Goal: Information Seeking & Learning: Learn about a topic

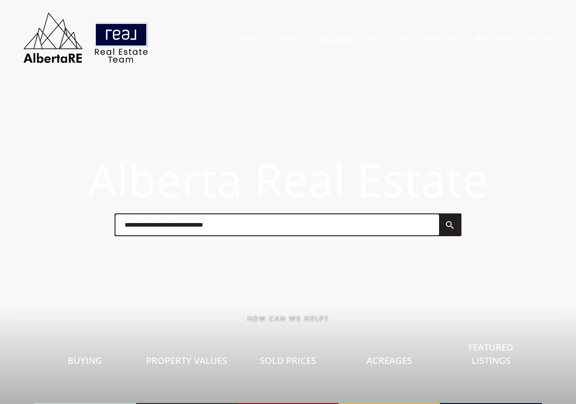
click at [335, 34] on link "Sold Data" at bounding box center [334, 37] width 39 height 9
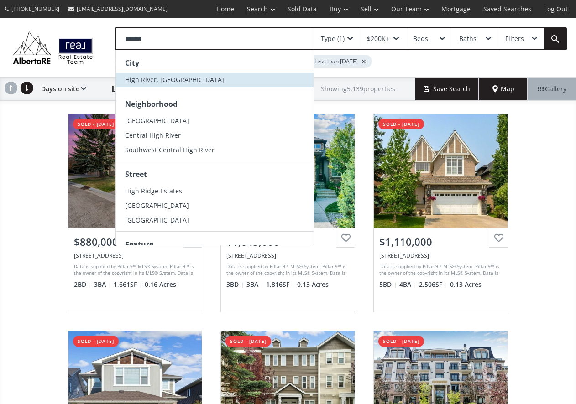
type input "*******"
click at [144, 80] on span "High River, AB" at bounding box center [174, 79] width 99 height 9
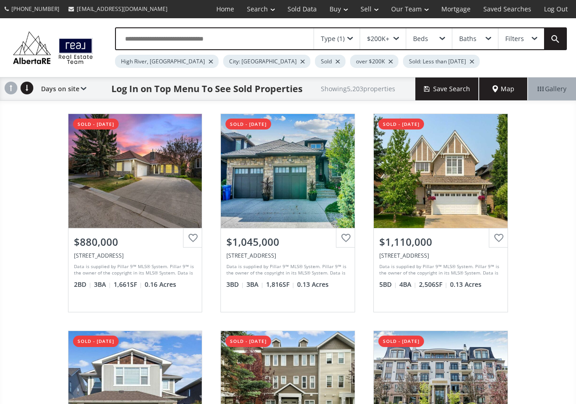
click at [300, 62] on div at bounding box center [302, 62] width 5 height 4
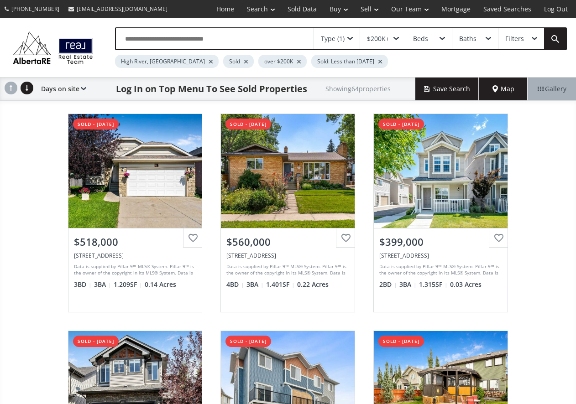
click at [170, 34] on input "text" at bounding box center [215, 38] width 198 height 21
type input "**********"
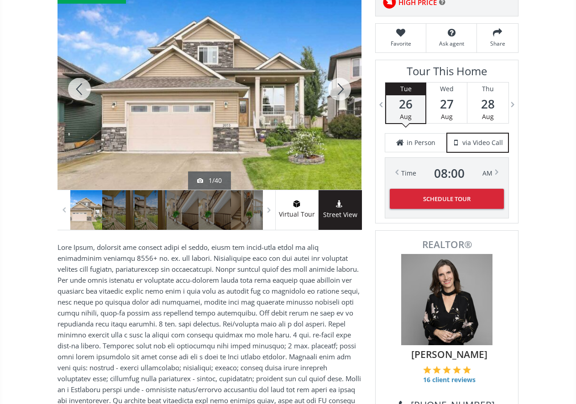
scroll to position [46, 0]
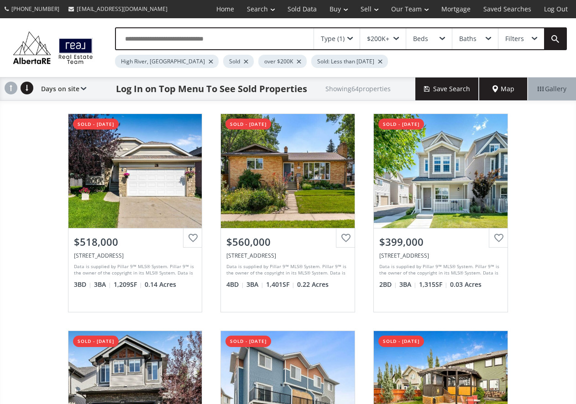
click at [147, 38] on input "text" at bounding box center [215, 38] width 198 height 21
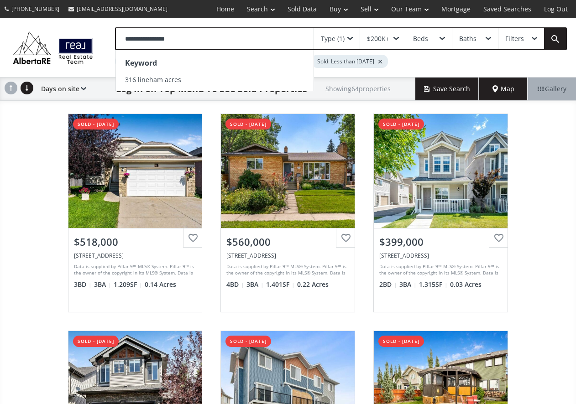
type input "**********"
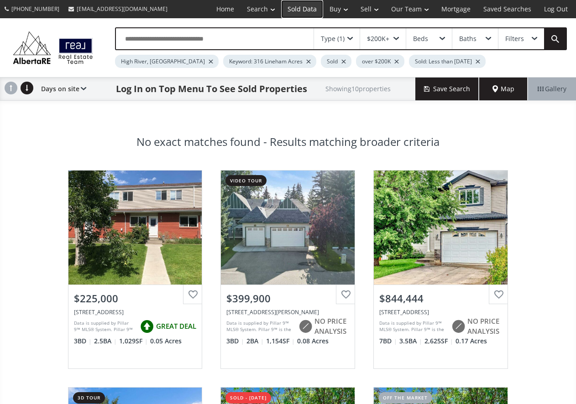
click at [303, 8] on link "Sold Data" at bounding box center [302, 9] width 42 height 18
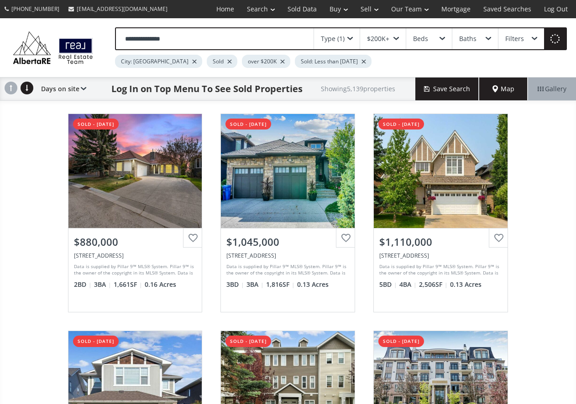
type input "**********"
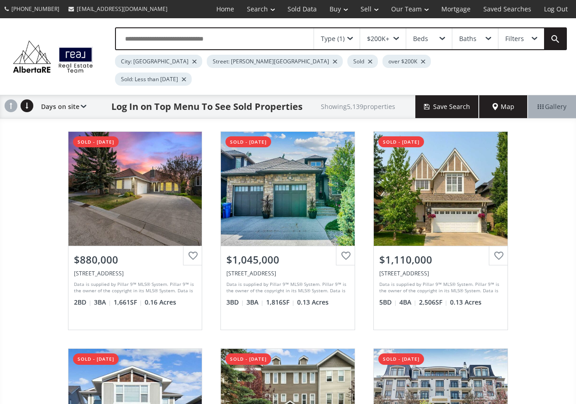
click at [192, 62] on div at bounding box center [194, 62] width 5 height 4
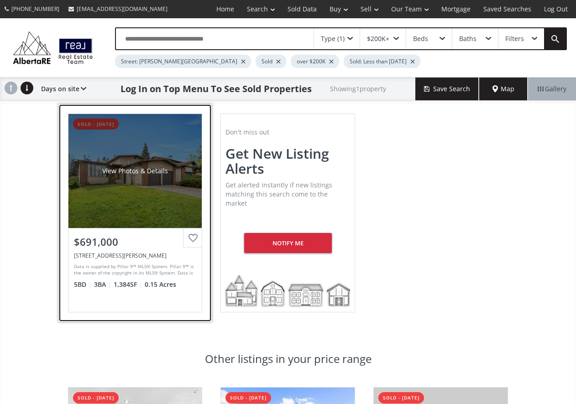
click at [137, 187] on div "View Photos & Details" at bounding box center [135, 171] width 134 height 114
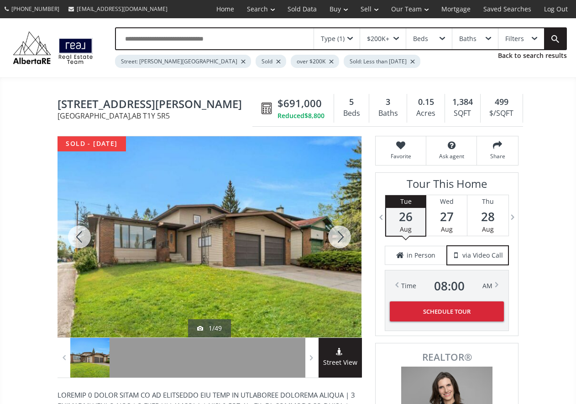
click at [338, 233] on div at bounding box center [340, 236] width 44 height 201
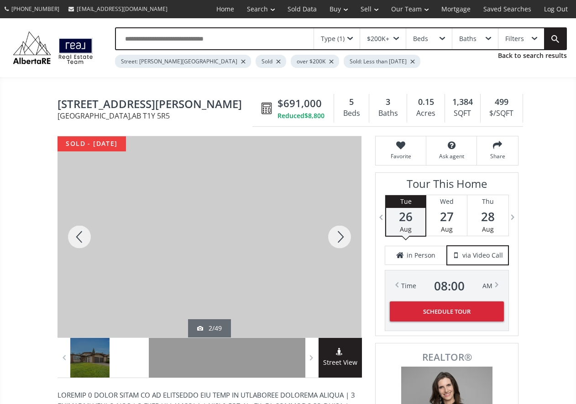
click at [338, 233] on div at bounding box center [340, 236] width 44 height 201
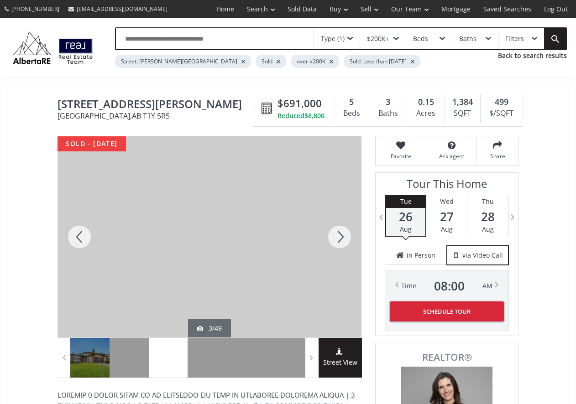
click at [338, 233] on div at bounding box center [340, 236] width 44 height 201
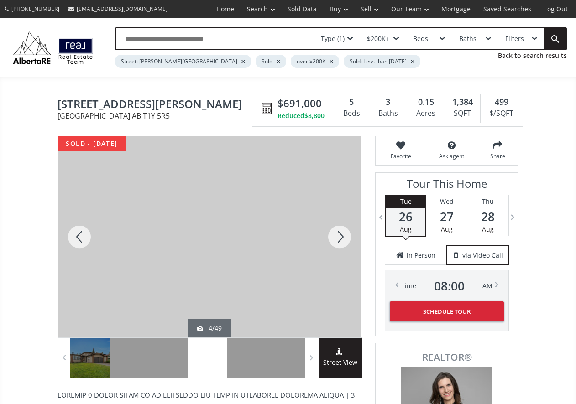
click at [338, 233] on div at bounding box center [340, 236] width 44 height 201
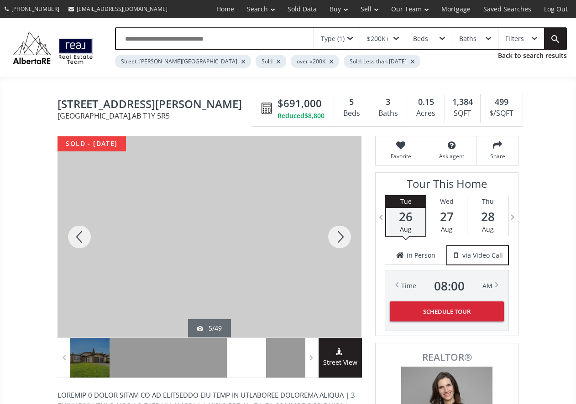
click at [338, 233] on div at bounding box center [340, 236] width 44 height 201
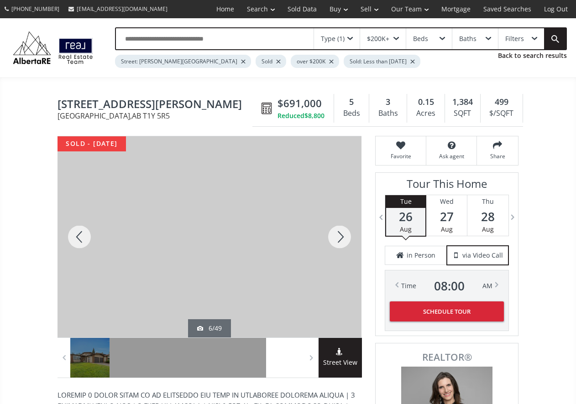
click at [338, 233] on div at bounding box center [340, 236] width 44 height 201
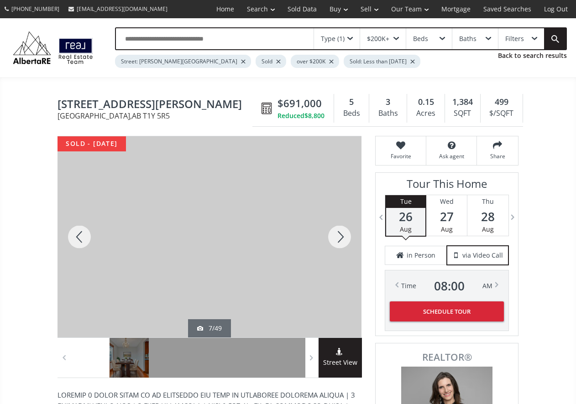
click at [338, 233] on div at bounding box center [340, 236] width 44 height 201
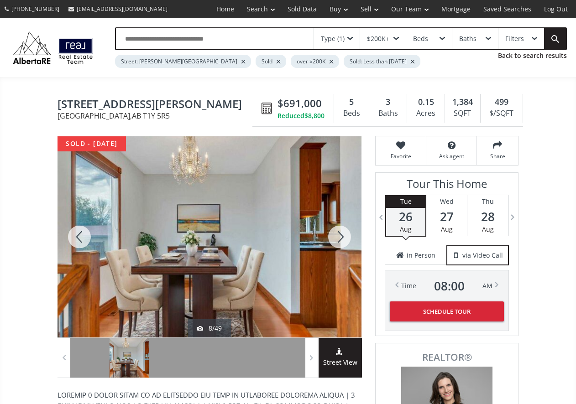
click at [338, 233] on div at bounding box center [340, 236] width 44 height 201
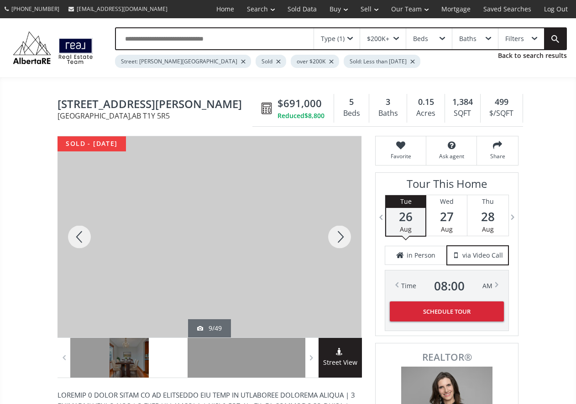
click at [338, 233] on div at bounding box center [340, 236] width 44 height 201
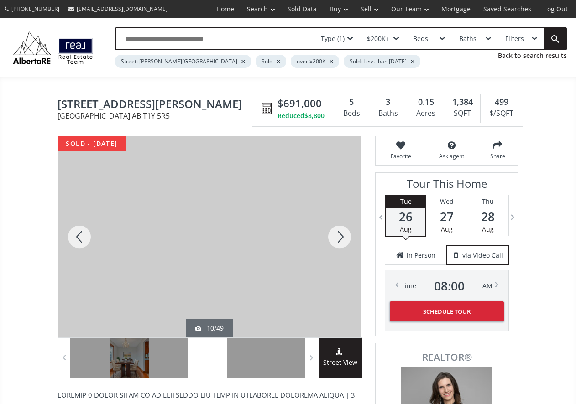
click at [338, 233] on div at bounding box center [340, 236] width 44 height 201
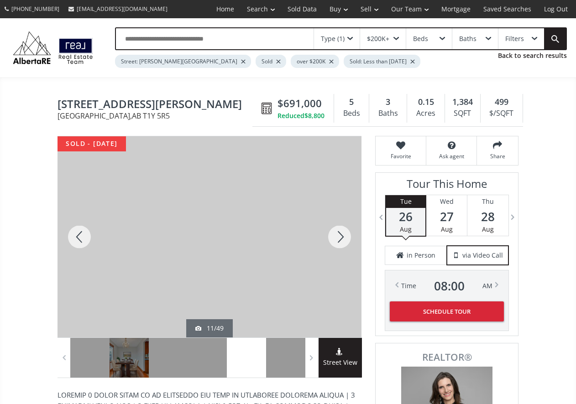
click at [338, 233] on div at bounding box center [340, 236] width 44 height 201
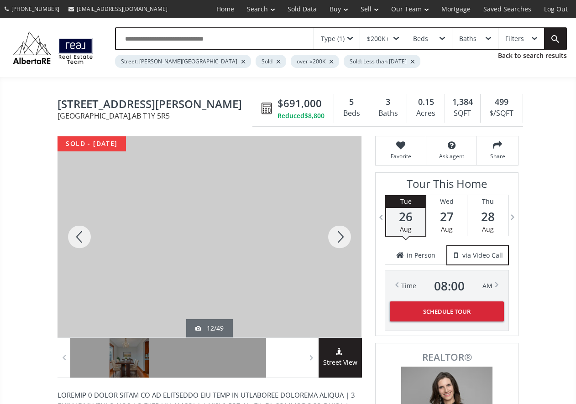
click at [338, 233] on div at bounding box center [340, 236] width 44 height 201
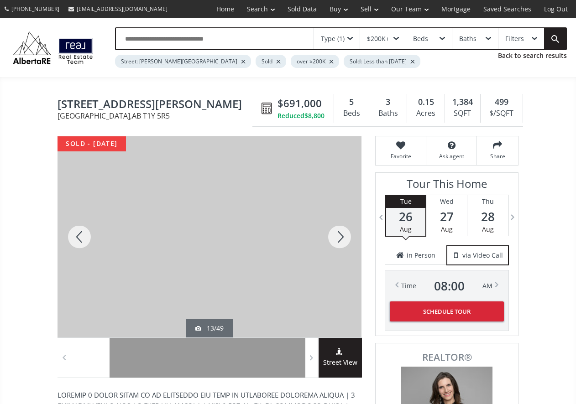
click at [338, 233] on div at bounding box center [340, 236] width 44 height 201
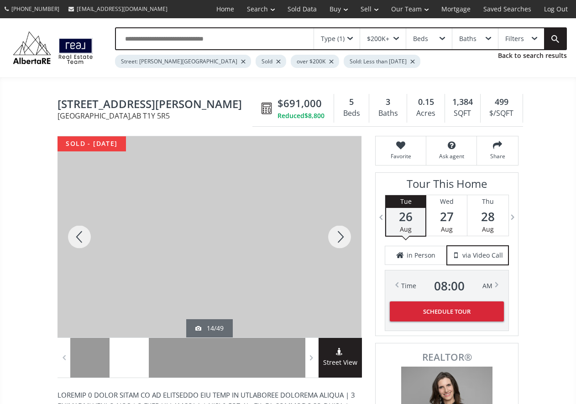
click at [338, 233] on div at bounding box center [340, 236] width 44 height 201
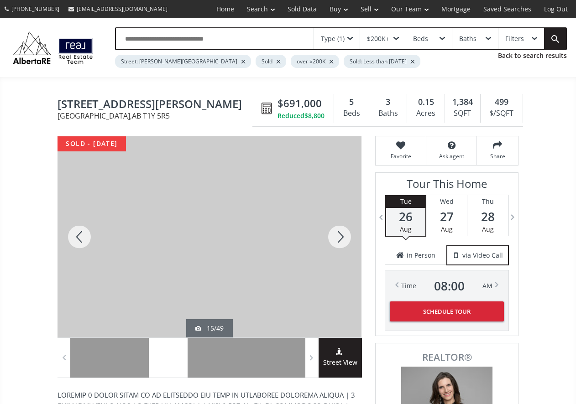
click at [338, 233] on div at bounding box center [340, 236] width 44 height 201
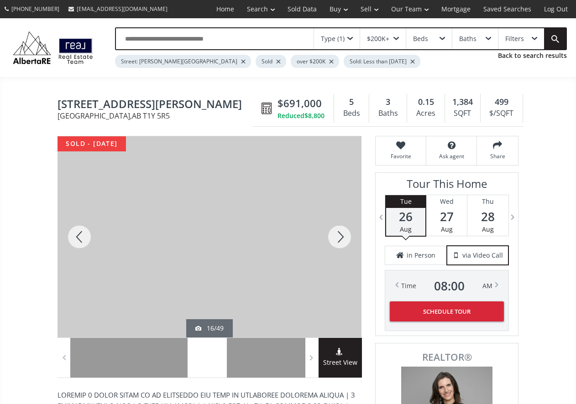
click at [338, 233] on div at bounding box center [340, 236] width 44 height 201
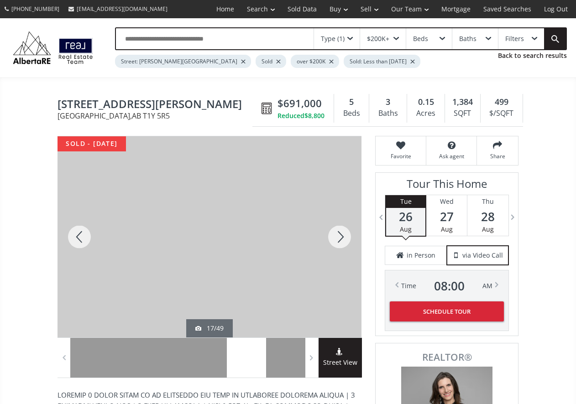
click at [338, 233] on div at bounding box center [340, 236] width 44 height 201
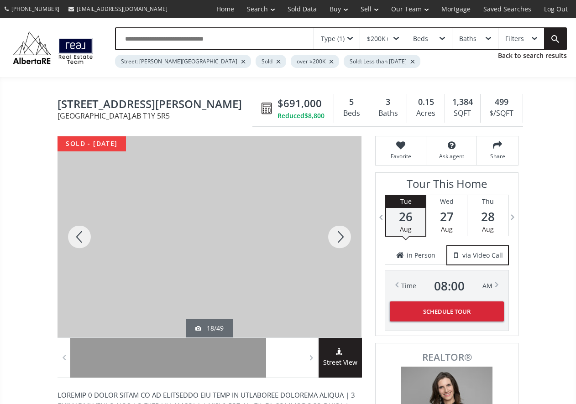
click at [338, 233] on div at bounding box center [340, 236] width 44 height 201
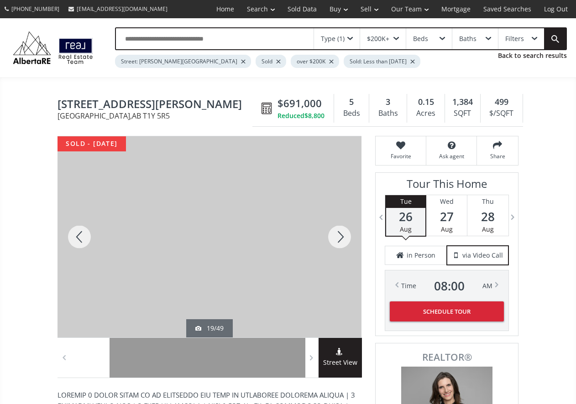
click at [338, 233] on div at bounding box center [340, 236] width 44 height 201
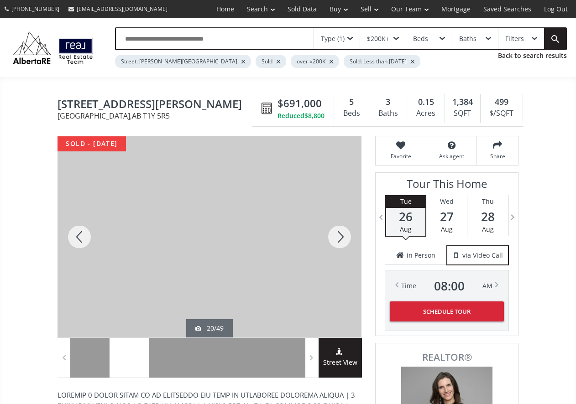
click at [338, 233] on div at bounding box center [340, 236] width 44 height 201
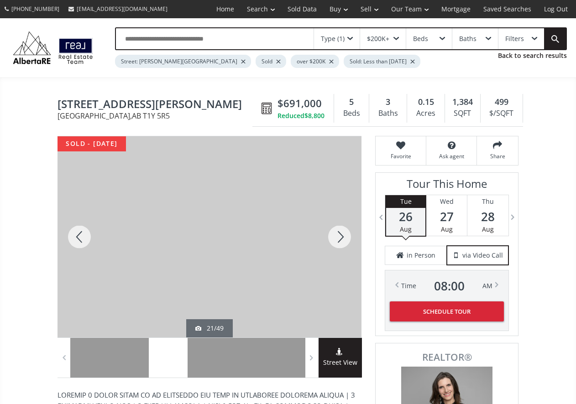
click at [338, 233] on div at bounding box center [340, 236] width 44 height 201
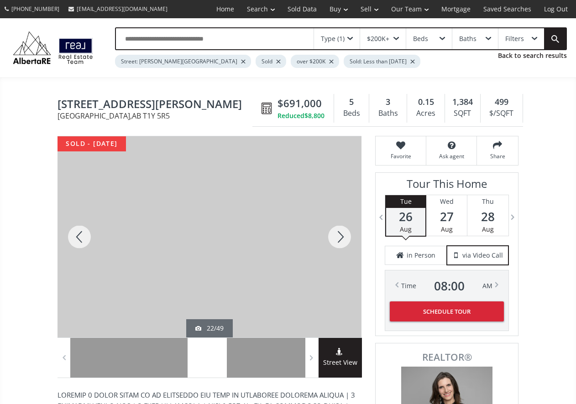
click at [338, 233] on div at bounding box center [340, 236] width 44 height 201
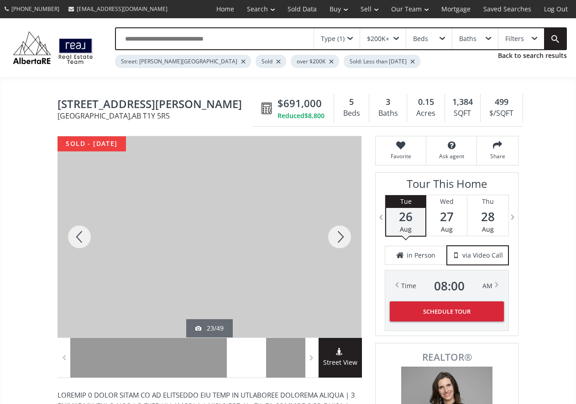
click at [338, 233] on div at bounding box center [340, 236] width 44 height 201
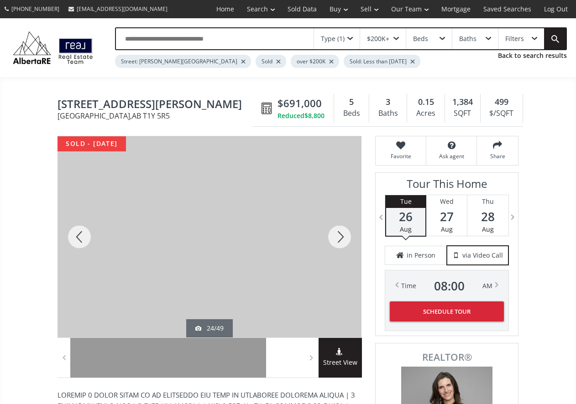
click at [338, 233] on div at bounding box center [340, 236] width 44 height 201
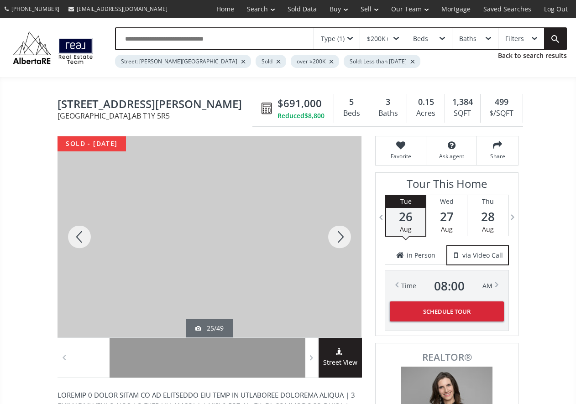
click at [338, 233] on div at bounding box center [340, 236] width 44 height 201
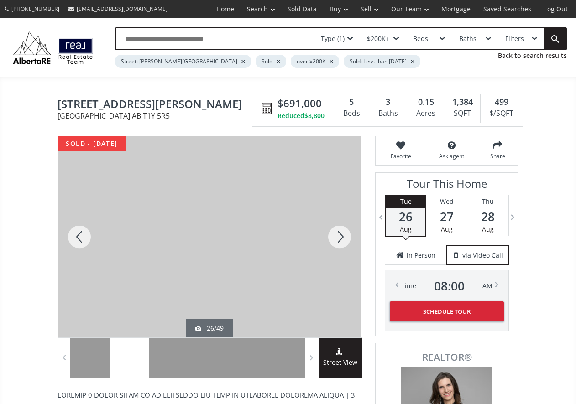
click at [338, 233] on div at bounding box center [340, 236] width 44 height 201
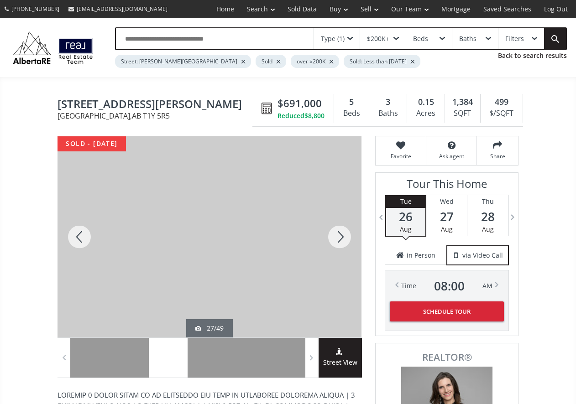
click at [338, 233] on div at bounding box center [340, 236] width 44 height 201
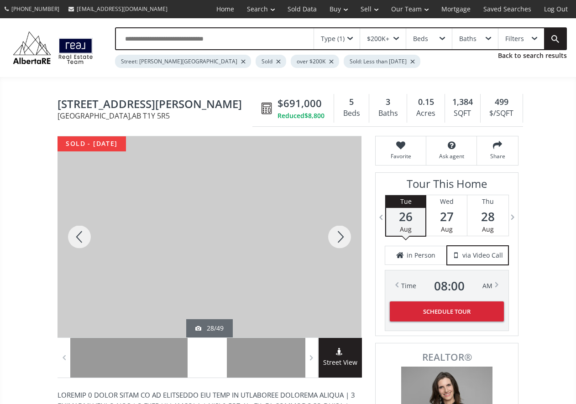
click at [338, 233] on div at bounding box center [340, 236] width 44 height 201
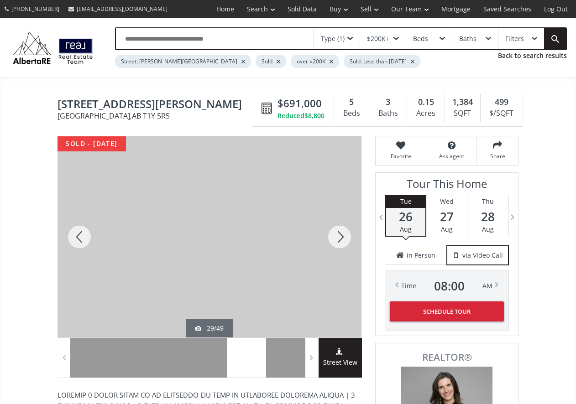
click at [338, 233] on div at bounding box center [340, 236] width 44 height 201
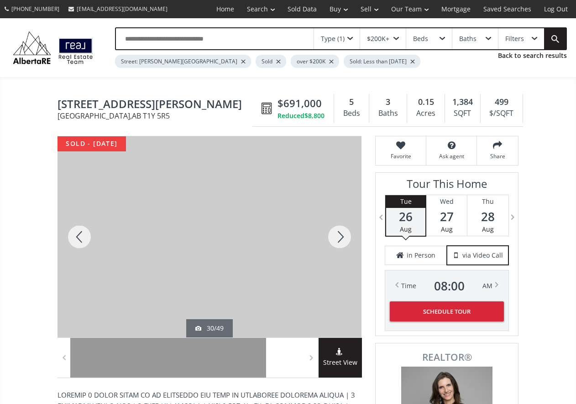
click at [338, 233] on div at bounding box center [340, 236] width 44 height 201
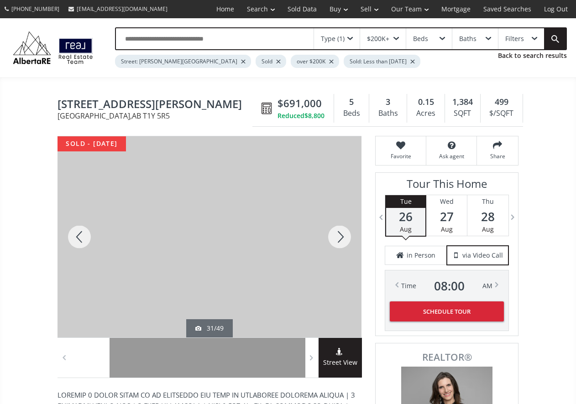
click at [338, 233] on div at bounding box center [340, 236] width 44 height 201
